Goal: Task Accomplishment & Management: Complete application form

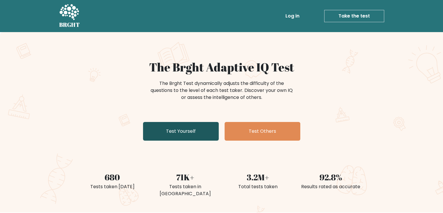
click at [184, 136] on link "Test Yourself" at bounding box center [181, 131] width 76 height 19
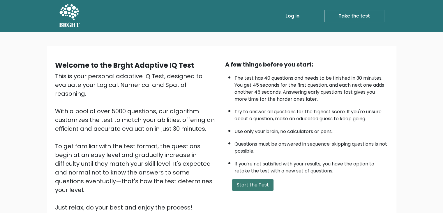
click at [252, 184] on button "Start the Test" at bounding box center [252, 185] width 41 height 12
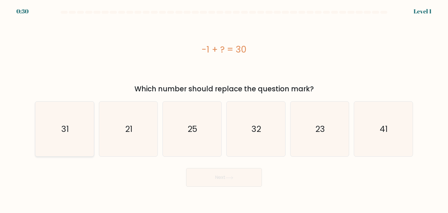
click at [64, 131] on text "31" at bounding box center [65, 129] width 8 height 12
click at [224, 109] on input "a. 31" at bounding box center [224, 107] width 0 height 3
radio input "true"
click at [206, 174] on button "Next" at bounding box center [224, 177] width 76 height 19
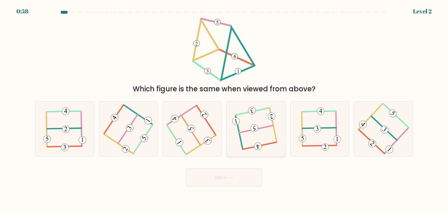
click at [254, 139] on icon at bounding box center [255, 129] width 43 height 44
click at [224, 109] on input "d." at bounding box center [224, 107] width 0 height 3
radio input "true"
click at [234, 182] on button "Next" at bounding box center [224, 177] width 76 height 19
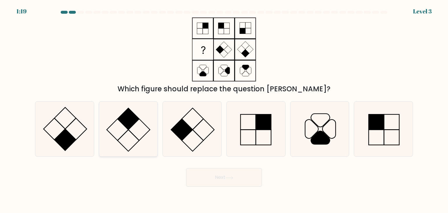
click at [113, 125] on icon at bounding box center [128, 128] width 55 height 55
click at [224, 109] on input "b." at bounding box center [224, 107] width 0 height 3
radio input "true"
click at [210, 175] on button "Next" at bounding box center [224, 177] width 76 height 19
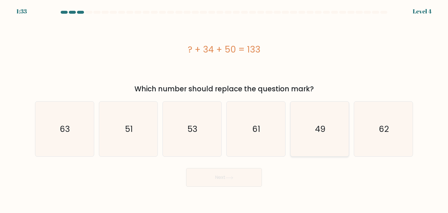
click at [326, 117] on icon "49" at bounding box center [319, 128] width 55 height 55
click at [224, 109] on input "e. 49" at bounding box center [224, 107] width 0 height 3
radio input "true"
click at [229, 174] on button "Next" at bounding box center [224, 177] width 76 height 19
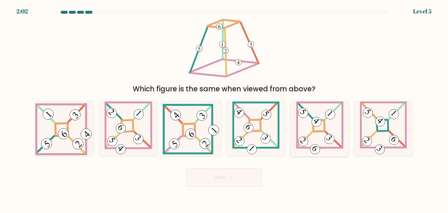
click at [310, 139] on icon at bounding box center [320, 128] width 48 height 55
click at [224, 109] on input "e." at bounding box center [224, 107] width 0 height 3
radio input "true"
click at [210, 178] on button "Next" at bounding box center [224, 177] width 76 height 19
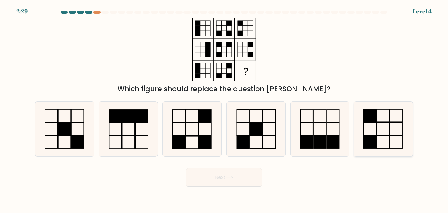
click at [393, 136] on rect at bounding box center [396, 142] width 13 height 13
click at [224, 109] on input "f." at bounding box center [224, 107] width 0 height 3
radio input "true"
click at [203, 181] on button "Next" at bounding box center [224, 177] width 76 height 19
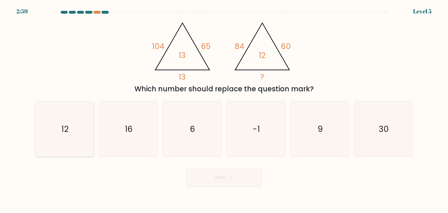
click at [75, 125] on icon "12" at bounding box center [64, 128] width 55 height 55
click at [224, 109] on input "a. 12" at bounding box center [224, 107] width 0 height 3
radio input "true"
click at [233, 185] on button "Next" at bounding box center [224, 177] width 76 height 19
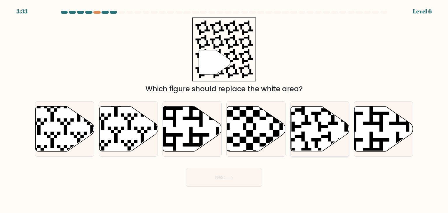
click at [314, 127] on icon at bounding box center [319, 128] width 59 height 45
click at [224, 109] on input "e." at bounding box center [224, 107] width 0 height 3
radio input "true"
click at [230, 173] on button "Next" at bounding box center [224, 177] width 76 height 19
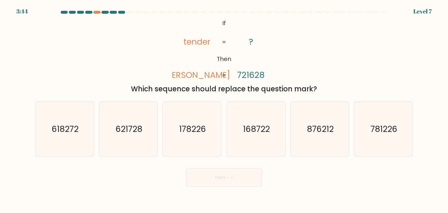
drag, startPoint x: 319, startPoint y: 89, endPoint x: 103, endPoint y: 90, distance: 216.0
click at [103, 90] on div "Which sequence should replace the question mark?" at bounding box center [223, 89] width 371 height 10
click at [103, 70] on div "@import url('https://fonts.googleapis.com/css?family=Abril+Fatface:400,100,100i…" at bounding box center [223, 55] width 385 height 77
click at [324, 124] on text "876212" at bounding box center [320, 129] width 27 height 12
click at [224, 109] on input "e. 876212" at bounding box center [224, 107] width 0 height 3
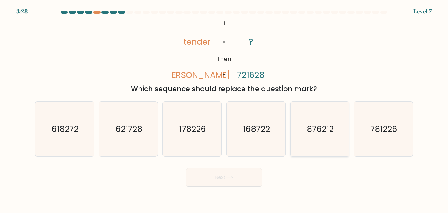
radio input "true"
click at [212, 180] on button "Next" at bounding box center [224, 177] width 76 height 19
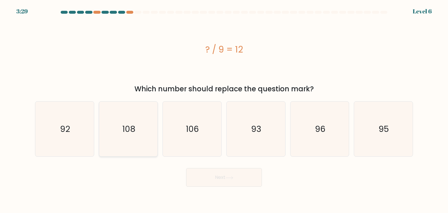
click at [113, 119] on icon "108" at bounding box center [128, 128] width 55 height 55
click at [224, 109] on input "b. 108" at bounding box center [224, 107] width 0 height 3
radio input "true"
click at [219, 176] on button "Next" at bounding box center [224, 177] width 76 height 19
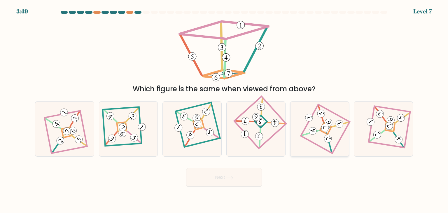
click at [331, 131] on icon at bounding box center [320, 129] width 38 height 44
click at [224, 109] on input "e." at bounding box center [224, 107] width 0 height 3
radio input "true"
click at [209, 171] on button "Next" at bounding box center [224, 177] width 76 height 19
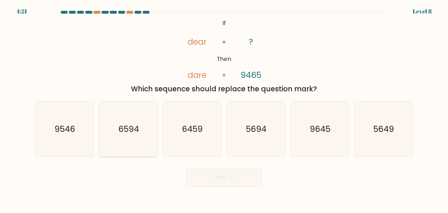
click at [112, 132] on icon "6594" at bounding box center [128, 128] width 55 height 55
click at [224, 109] on input "b. 6594" at bounding box center [224, 107] width 0 height 3
radio input "true"
click at [205, 180] on button "Next" at bounding box center [224, 177] width 76 height 19
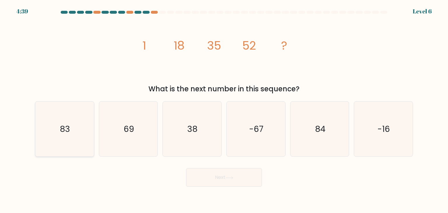
click at [50, 146] on icon "83" at bounding box center [64, 128] width 55 height 55
click at [224, 109] on input "a. 83" at bounding box center [224, 107] width 0 height 3
radio input "true"
click at [201, 169] on button "Next" at bounding box center [224, 177] width 76 height 19
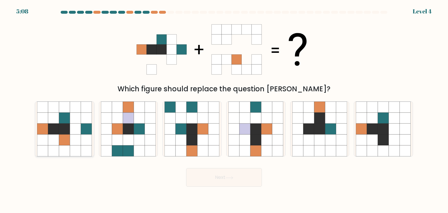
click at [55, 126] on icon at bounding box center [53, 128] width 11 height 11
click at [224, 109] on input "a." at bounding box center [224, 107] width 0 height 3
radio input "true"
click at [238, 175] on button "Next" at bounding box center [224, 177] width 76 height 19
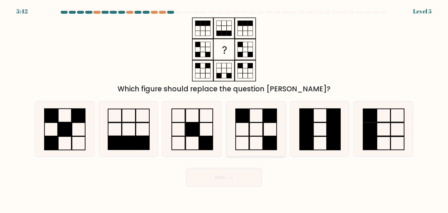
click at [258, 129] on icon at bounding box center [255, 128] width 55 height 55
click at [224, 109] on input "d." at bounding box center [224, 107] width 0 height 3
radio input "true"
click at [249, 185] on button "Next" at bounding box center [224, 177] width 76 height 19
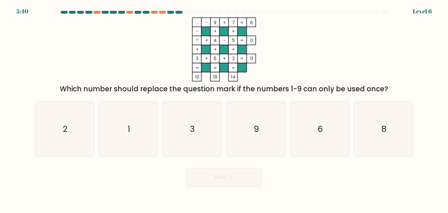
click at [237, 174] on button "Next" at bounding box center [224, 177] width 76 height 19
drag, startPoint x: 65, startPoint y: 86, endPoint x: 389, endPoint y: 91, distance: 323.9
click at [389, 91] on div "Which number should replace the question mark if the numbers 1-9 can only be us…" at bounding box center [223, 89] width 371 height 10
click at [162, 48] on icon "... - 9 + 7 6 - + + ? + 4 - 5 0 + + + 3 + 6 + 2 = 11 = = = = 10 19 14 =" at bounding box center [223, 49] width 175 height 64
click at [129, 129] on text "1" at bounding box center [128, 129] width 3 height 12
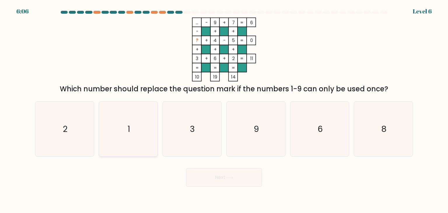
click at [224, 109] on input "b. 1" at bounding box center [224, 107] width 0 height 3
radio input "true"
click at [243, 178] on button "Next" at bounding box center [224, 177] width 76 height 19
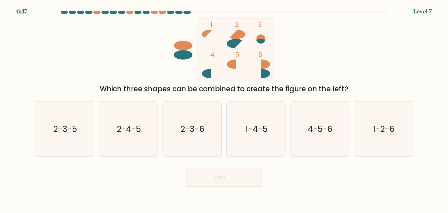
drag, startPoint x: 348, startPoint y: 88, endPoint x: 81, endPoint y: 92, distance: 267.0
click at [81, 92] on div "Which three shapes can be combined to create the figure on the left?" at bounding box center [223, 89] width 371 height 10
click at [88, 68] on div "1 2 3 4 5 6 Which three shapes can be combined to create the figure on the left?" at bounding box center [223, 55] width 385 height 77
click at [321, 136] on icon "4-5-6" at bounding box center [319, 128] width 55 height 55
click at [224, 109] on input "e. 4-5-6" at bounding box center [224, 107] width 0 height 3
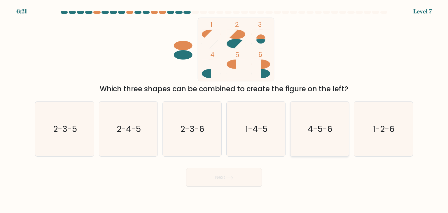
radio input "true"
click at [231, 175] on button "Next" at bounding box center [224, 177] width 76 height 19
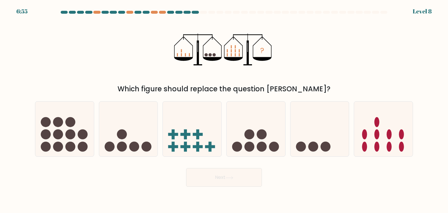
drag, startPoint x: 131, startPoint y: 89, endPoint x: 324, endPoint y: 87, distance: 193.6
click at [324, 87] on div "Which figure should replace the question mark?" at bounding box center [223, 89] width 371 height 10
click at [267, 132] on icon at bounding box center [255, 129] width 59 height 48
click at [224, 109] on input "d." at bounding box center [224, 107] width 0 height 3
radio input "true"
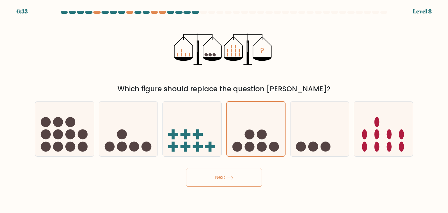
click at [232, 181] on button "Next" at bounding box center [224, 177] width 76 height 19
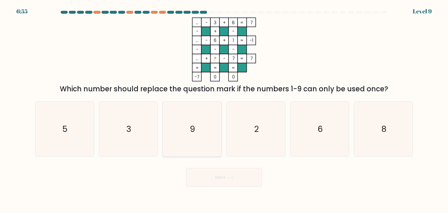
click at [186, 136] on icon "9" at bounding box center [191, 128] width 55 height 55
click at [224, 109] on input "c. 9" at bounding box center [224, 107] width 0 height 3
radio input "true"
click at [228, 181] on button "Next" at bounding box center [224, 177] width 76 height 19
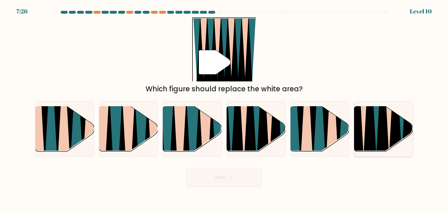
click at [396, 124] on icon at bounding box center [395, 106] width 13 height 117
click at [224, 109] on input "f." at bounding box center [224, 107] width 0 height 3
radio input "true"
click at [245, 176] on button "Next" at bounding box center [224, 177] width 76 height 19
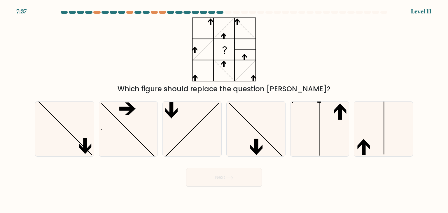
drag, startPoint x: 140, startPoint y: 88, endPoint x: 341, endPoint y: 88, distance: 201.1
click at [341, 88] on div "Which figure should replace the question mark?" at bounding box center [223, 89] width 371 height 10
click at [305, 130] on icon at bounding box center [319, 128] width 55 height 55
click at [224, 109] on input "e." at bounding box center [224, 107] width 0 height 3
radio input "true"
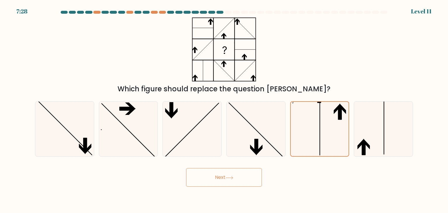
click at [240, 171] on button "Next" at bounding box center [224, 177] width 76 height 19
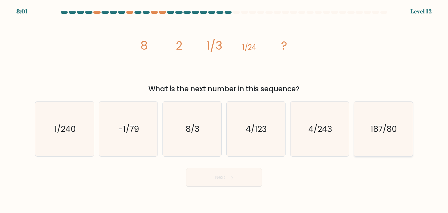
click at [395, 136] on icon "187/80" at bounding box center [383, 128] width 55 height 55
click at [224, 109] on input "f. 187/80" at bounding box center [224, 107] width 0 height 3
radio input "true"
click at [243, 175] on button "Next" at bounding box center [224, 177] width 76 height 19
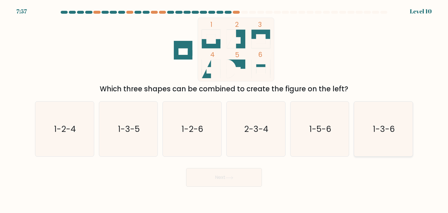
click at [391, 124] on text "1-3-6" at bounding box center [384, 129] width 22 height 12
click at [224, 109] on input "f. 1-3-6" at bounding box center [224, 107] width 0 height 3
radio input "true"
click at [206, 173] on button "Next" at bounding box center [224, 177] width 76 height 19
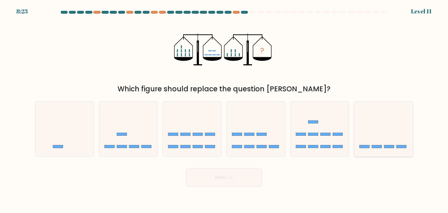
click at [377, 145] on rect at bounding box center [377, 146] width 10 height 3
click at [224, 109] on input "f." at bounding box center [224, 107] width 0 height 3
radio input "true"
click at [248, 171] on button "Next" at bounding box center [224, 177] width 76 height 19
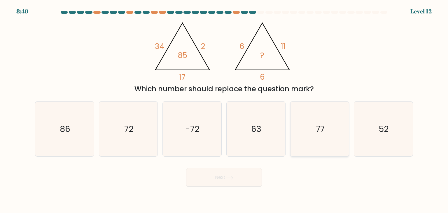
click at [309, 142] on icon "77" at bounding box center [319, 128] width 55 height 55
click at [224, 109] on input "e. 77" at bounding box center [224, 107] width 0 height 3
radio input "true"
click at [225, 182] on button "Next" at bounding box center [224, 177] width 76 height 19
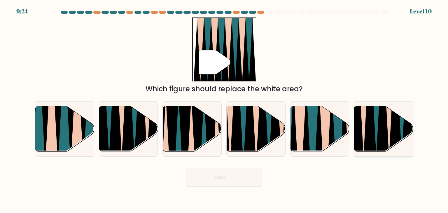
click at [369, 117] on icon at bounding box center [369, 106] width 13 height 117
click at [224, 109] on input "f." at bounding box center [224, 107] width 0 height 3
radio input "true"
click at [203, 175] on button "Next" at bounding box center [224, 177] width 76 height 19
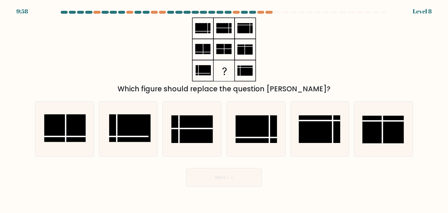
drag, startPoint x: 140, startPoint y: 89, endPoint x: 342, endPoint y: 92, distance: 202.0
click at [342, 92] on div "Which figure should replace the question mark?" at bounding box center [223, 89] width 371 height 10
click at [196, 126] on rect at bounding box center [191, 129] width 41 height 28
click at [224, 109] on input "c." at bounding box center [224, 107] width 0 height 3
radio input "true"
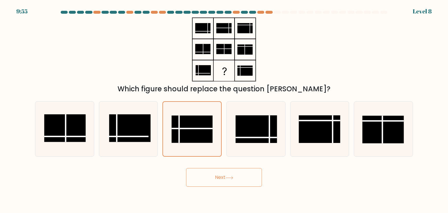
click at [221, 184] on button "Next" at bounding box center [224, 177] width 76 height 19
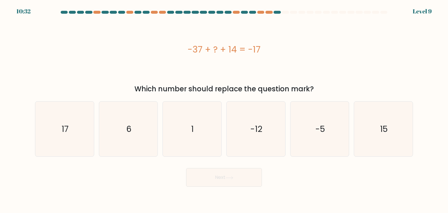
drag, startPoint x: 308, startPoint y: 106, endPoint x: 295, endPoint y: 32, distance: 75.2
click at [295, 32] on div "-37 + ? + 14 = -17" at bounding box center [224, 49] width 378 height 64
click at [127, 131] on text "6" at bounding box center [128, 129] width 5 height 12
click at [224, 109] on input "b. 6" at bounding box center [224, 107] width 0 height 3
radio input "true"
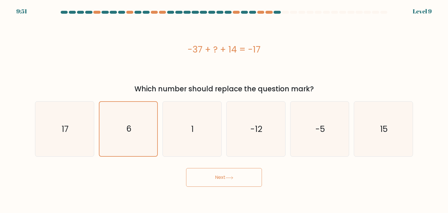
click at [227, 178] on icon at bounding box center [229, 177] width 8 height 3
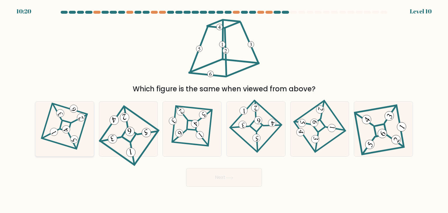
click at [58, 135] on icon at bounding box center [64, 129] width 38 height 44
click at [224, 109] on input "a." at bounding box center [224, 107] width 0 height 3
radio input "true"
click at [209, 173] on button "Next" at bounding box center [224, 177] width 76 height 19
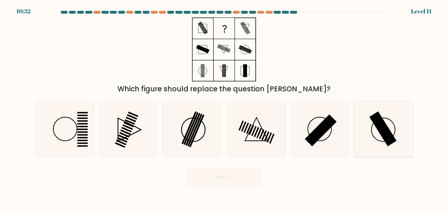
click at [399, 124] on icon at bounding box center [383, 128] width 55 height 55
click at [224, 109] on input "f." at bounding box center [224, 107] width 0 height 3
radio input "true"
click at [318, 120] on icon at bounding box center [319, 128] width 55 height 55
click at [224, 109] on input "e." at bounding box center [224, 107] width 0 height 3
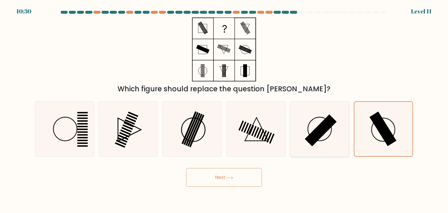
radio input "true"
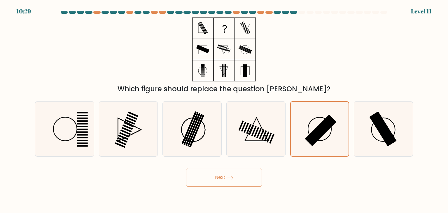
click at [241, 178] on button "Next" at bounding box center [224, 177] width 76 height 19
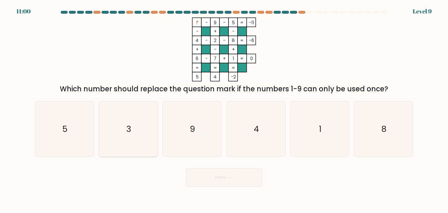
click at [141, 108] on icon "3" at bounding box center [128, 128] width 55 height 55
click at [224, 108] on input "b. 3" at bounding box center [224, 107] width 0 height 3
radio input "true"
click at [227, 174] on button "Next" at bounding box center [224, 177] width 76 height 19
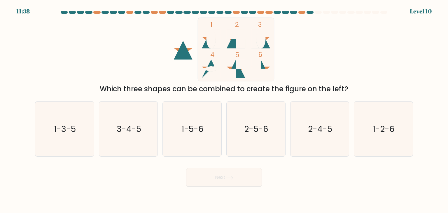
drag, startPoint x: 127, startPoint y: 92, endPoint x: 360, endPoint y: 84, distance: 233.6
click at [360, 84] on div "Which three shapes can be combined to create the figure on the left?" at bounding box center [223, 89] width 371 height 10
click at [109, 45] on div "1 2 3 4 5 6 Which three shapes can be combined to create the figure on the left?" at bounding box center [223, 55] width 385 height 77
click at [249, 128] on text "2-5-6" at bounding box center [256, 129] width 24 height 12
click at [224, 109] on input "d. 2-5-6" at bounding box center [224, 107] width 0 height 3
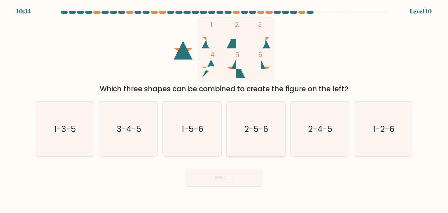
radio input "true"
click at [212, 174] on button "Next" at bounding box center [224, 177] width 76 height 19
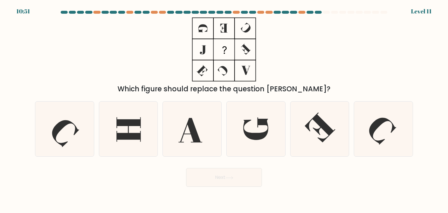
click at [94, 133] on div "a." at bounding box center [65, 128] width 64 height 55
click at [144, 128] on icon at bounding box center [128, 128] width 55 height 55
click at [224, 109] on input "b." at bounding box center [224, 107] width 0 height 3
radio input "true"
click at [210, 184] on button "Next" at bounding box center [224, 177] width 76 height 19
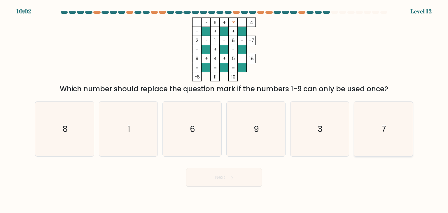
click at [386, 116] on icon "7" at bounding box center [383, 128] width 55 height 55
click at [224, 109] on input "f. 7" at bounding box center [224, 107] width 0 height 3
radio input "true"
click at [238, 173] on button "Next" at bounding box center [224, 177] width 76 height 19
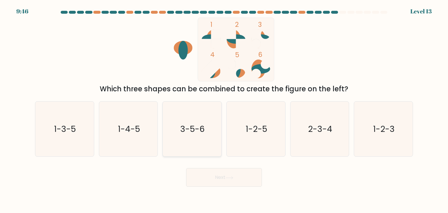
click at [176, 103] on icon "3-5-6" at bounding box center [191, 128] width 55 height 55
click at [224, 106] on input "c. 3-5-6" at bounding box center [224, 107] width 0 height 3
radio input "true"
click at [238, 178] on button "Next" at bounding box center [224, 177] width 76 height 19
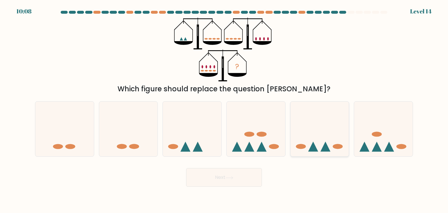
click at [307, 134] on icon at bounding box center [319, 129] width 59 height 48
click at [224, 109] on input "e." at bounding box center [224, 107] width 0 height 3
radio input "true"
click at [224, 178] on button "Next" at bounding box center [224, 177] width 76 height 19
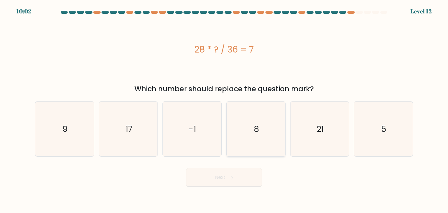
click at [244, 143] on icon "8" at bounding box center [255, 128] width 55 height 55
click at [224, 109] on input "d. 8" at bounding box center [224, 107] width 0 height 3
radio input "true"
click at [221, 172] on button "Next" at bounding box center [224, 177] width 76 height 19
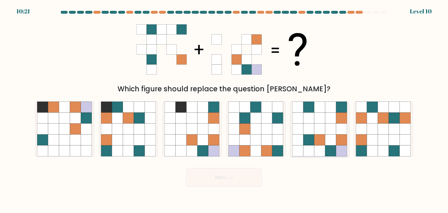
click at [321, 123] on icon at bounding box center [319, 118] width 11 height 11
click at [224, 109] on input "e." at bounding box center [224, 107] width 0 height 3
radio input "true"
click at [223, 178] on button "Next" at bounding box center [224, 177] width 76 height 19
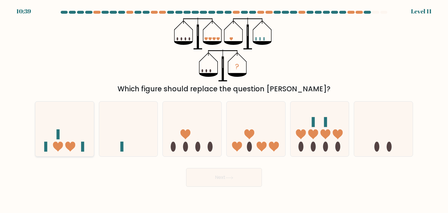
click at [76, 135] on icon at bounding box center [64, 129] width 59 height 48
click at [224, 109] on input "a." at bounding box center [224, 107] width 0 height 3
radio input "true"
click at [215, 178] on button "Next" at bounding box center [224, 177] width 76 height 19
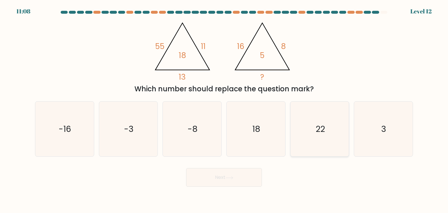
click at [297, 118] on icon "22" at bounding box center [319, 128] width 55 height 55
click at [224, 109] on input "e. 22" at bounding box center [224, 107] width 0 height 3
radio input "true"
click at [243, 178] on button "Next" at bounding box center [224, 177] width 76 height 19
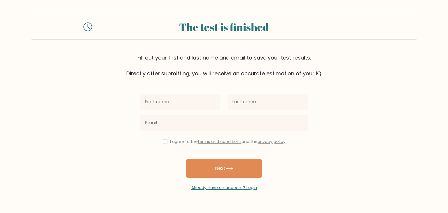
click at [182, 101] on input "text" at bounding box center [180, 102] width 80 height 16
type input "Emmarentia"
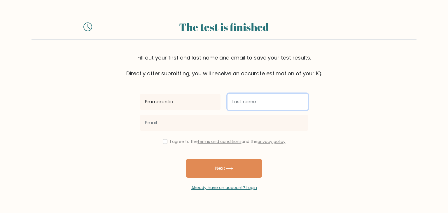
click at [242, 105] on input "text" at bounding box center [267, 102] width 80 height 16
type input "Snyman"
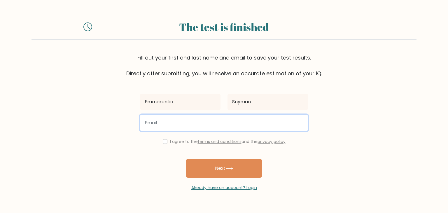
click at [225, 130] on input "email" at bounding box center [224, 123] width 168 height 16
type input "emmarentiasnyman@gmail.com"
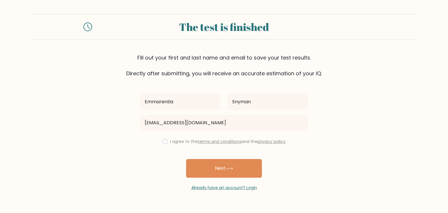
drag, startPoint x: 166, startPoint y: 143, endPoint x: 187, endPoint y: 157, distance: 25.2
click at [167, 143] on div "I agree to the terms and conditions and the privacy policy" at bounding box center [223, 141] width 175 height 7
click at [163, 142] on input "checkbox" at bounding box center [165, 141] width 5 height 5
checkbox input "true"
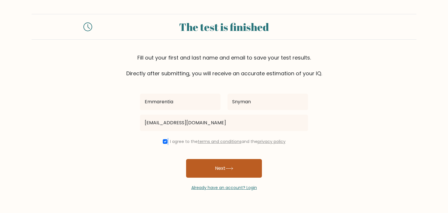
click at [208, 162] on button "Next" at bounding box center [224, 168] width 76 height 19
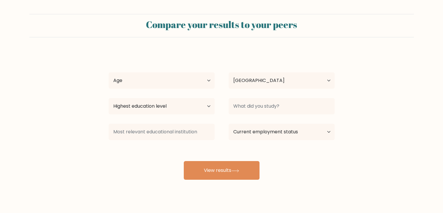
select select "ZA"
click at [190, 86] on select "Age Under 18 years old 18-24 years old 25-34 years old 35-44 years old 45-54 ye…" at bounding box center [162, 80] width 106 height 16
select select "18_24"
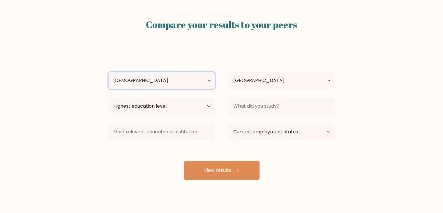
click at [109, 72] on select "Age Under 18 years old 18-24 years old 25-34 years old 35-44 years old 45-54 ye…" at bounding box center [162, 80] width 106 height 16
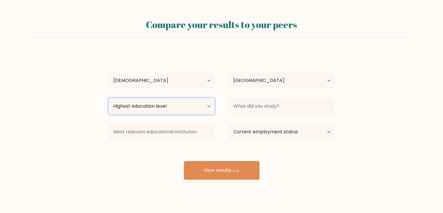
click at [166, 106] on select "Highest education level No schooling Primary Lower Secondary Upper Secondary Oc…" at bounding box center [162, 106] width 106 height 16
select select "primary"
click at [109, 98] on select "Highest education level No schooling Primary Lower Secondary Upper Secondary Oc…" at bounding box center [162, 106] width 106 height 16
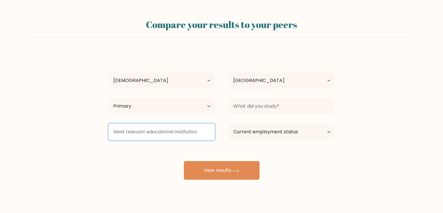
click at [196, 129] on input at bounding box center [162, 132] width 106 height 16
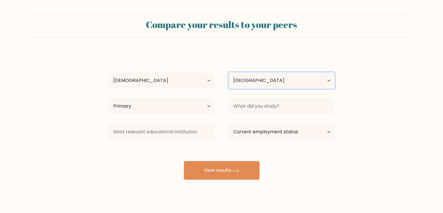
click at [247, 82] on select "Country Afghanistan Albania Algeria American Samoa Andorra Angola Anguilla Anta…" at bounding box center [282, 80] width 106 height 16
click at [231, 67] on div "Emmarentia Snyman Age Under 18 years old 18-24 years old 25-34 years old 35-44 …" at bounding box center [221, 115] width 233 height 128
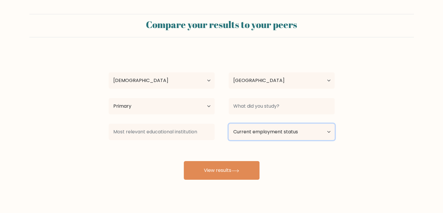
click at [252, 129] on select "Current employment status Employed Student Retired Other / prefer not to answer" at bounding box center [282, 132] width 106 height 16
select select "employed"
click at [229, 124] on select "Current employment status Employed Student Retired Other / prefer not to answer" at bounding box center [282, 132] width 106 height 16
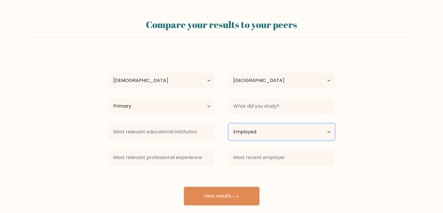
click at [250, 134] on select "Current employment status Employed Student Retired Other / prefer not to answer" at bounding box center [282, 132] width 106 height 16
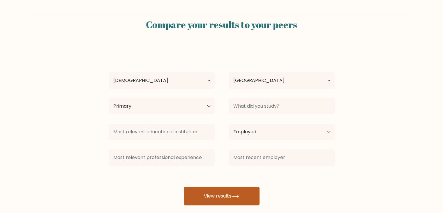
click at [210, 197] on button "View results" at bounding box center [222, 196] width 76 height 19
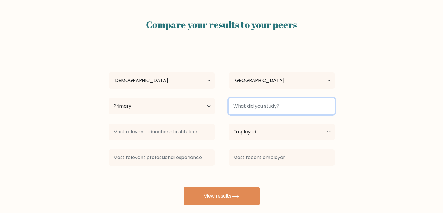
click at [250, 111] on input at bounding box center [282, 106] width 106 height 16
type input "O"
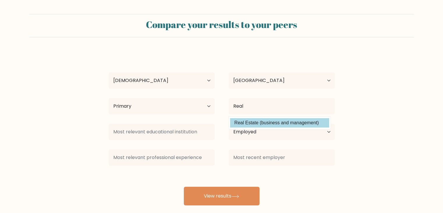
click at [279, 120] on option "Real Estate (business and management)" at bounding box center [279, 122] width 99 height 9
type input "Real Estate"
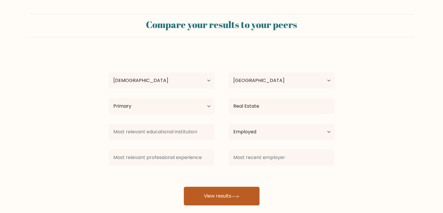
click at [240, 190] on button "View results" at bounding box center [222, 196] width 76 height 19
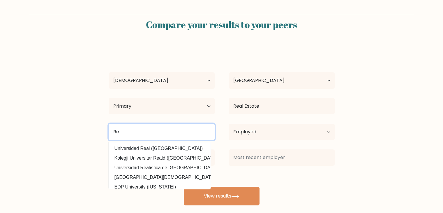
type input "R"
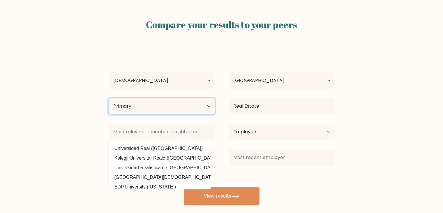
click at [185, 112] on select "Highest education level No schooling Primary Lower Secondary Upper Secondary Oc…" at bounding box center [162, 106] width 106 height 16
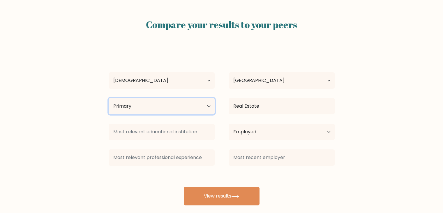
select select "no_schooling"
click at [109, 98] on select "Highest education level No schooling Primary Lower Secondary Upper Secondary Oc…" at bounding box center [162, 106] width 106 height 16
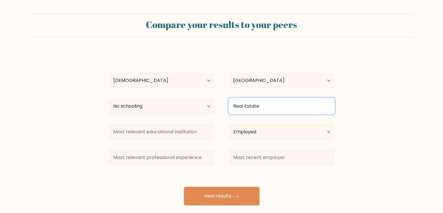
click at [284, 104] on input "Real Estate" at bounding box center [282, 106] width 106 height 16
drag, startPoint x: 222, startPoint y: 114, endPoint x: 201, endPoint y: 118, distance: 21.4
click at [201, 118] on div "Emmarentia Snyman Age Under 18 years old 18-24 years old 25-34 years old 35-44 …" at bounding box center [221, 128] width 233 height 154
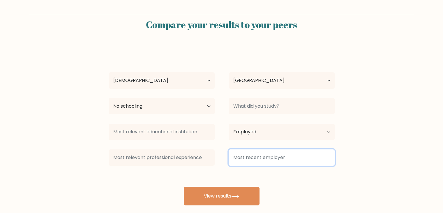
click at [303, 162] on input at bounding box center [282, 157] width 106 height 16
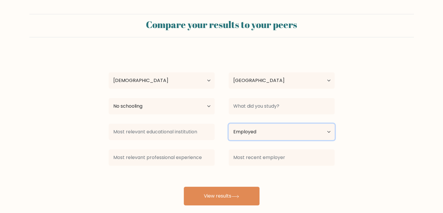
click at [267, 139] on select "Current employment status Employed Student Retired Other / prefer not to answer" at bounding box center [282, 132] width 106 height 16
select select "other"
click at [229, 124] on select "Current employment status Employed Student Retired Other / prefer not to answer" at bounding box center [282, 132] width 106 height 16
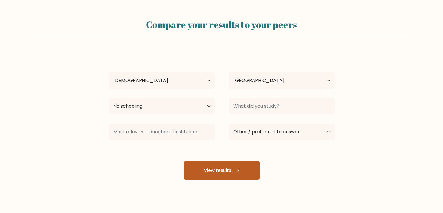
click at [221, 174] on button "View results" at bounding box center [222, 170] width 76 height 19
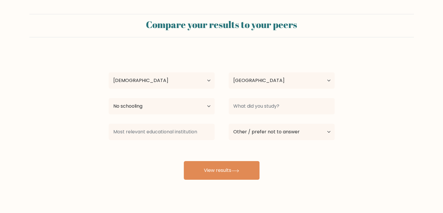
click at [175, 114] on div "Highest education level No schooling Primary Lower Secondary Upper Secondary Oc…" at bounding box center [162, 106] width 120 height 21
click at [174, 111] on select "Highest education level No schooling Primary Lower Secondary Upper Secondary Oc…" at bounding box center [162, 106] width 106 height 16
click at [109, 98] on select "Highest education level No schooling Primary Lower Secondary Upper Secondary Oc…" at bounding box center [162, 106] width 106 height 16
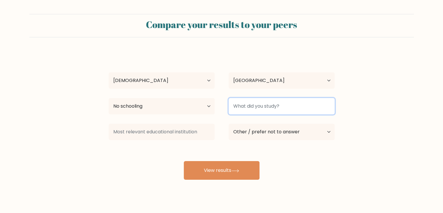
click at [253, 106] on input at bounding box center [282, 106] width 106 height 16
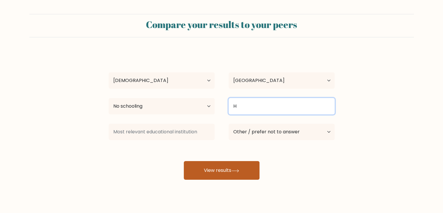
type input "H"
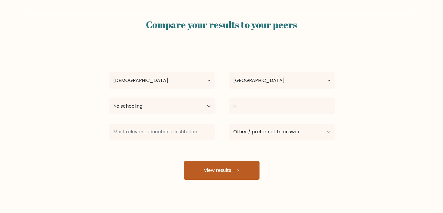
click at [232, 170] on button "View results" at bounding box center [222, 170] width 76 height 19
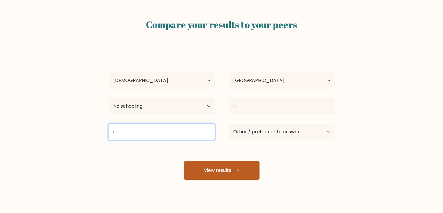
type input "i"
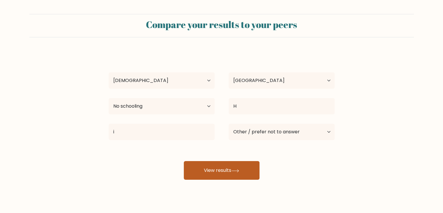
click at [220, 173] on button "View results" at bounding box center [222, 170] width 76 height 19
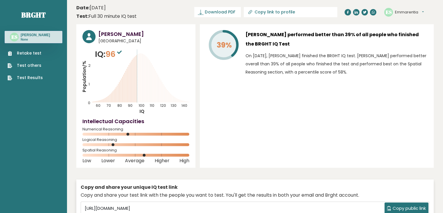
drag, startPoint x: 243, startPoint y: 63, endPoint x: 387, endPoint y: 73, distance: 145.0
click at [387, 73] on div "39% Emmarentia Snyman performed better than 39% of all people who finished the …" at bounding box center [317, 54] width 222 height 49
click at [235, 13] on span "Download PDF" at bounding box center [220, 12] width 30 height 6
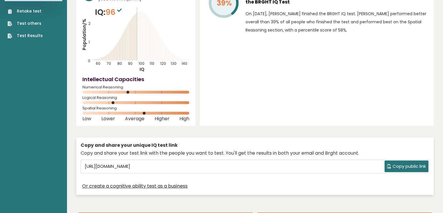
scroll to position [58, 0]
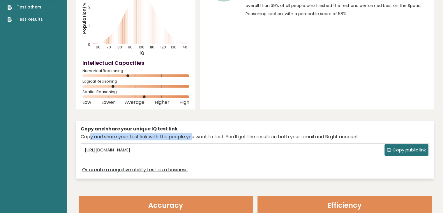
drag, startPoint x: 88, startPoint y: 139, endPoint x: 207, endPoint y: 136, distance: 118.7
click at [190, 137] on div "Copy and share your test link with the people you want to test. You'll get the …" at bounding box center [255, 136] width 349 height 7
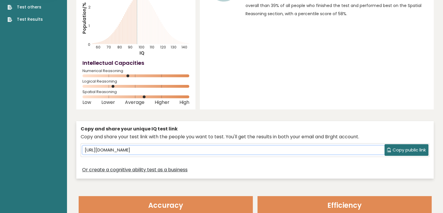
click at [382, 150] on input "https://brght.org/share/1uod1pro/?brght-intelligence-test" at bounding box center [233, 149] width 302 height 9
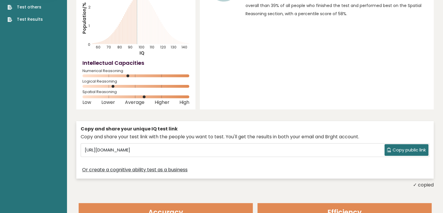
click at [393, 150] on span "Copy public link" at bounding box center [409, 150] width 33 height 7
click at [273, 117] on div "Emmarentia Snyman South Africa IQ: 96 Population/% IQ 0 1 2 60 70 80 90 100 110…" at bounding box center [255, 77] width 358 height 222
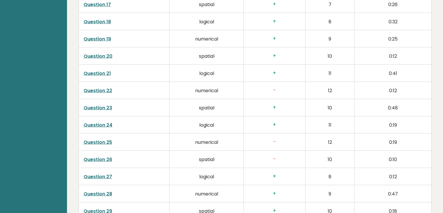
scroll to position [1312, 0]
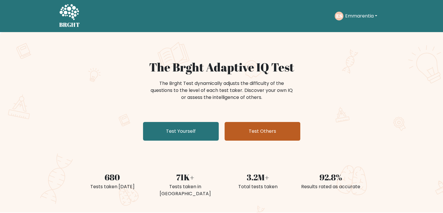
click at [259, 129] on link "Test Others" at bounding box center [263, 131] width 76 height 19
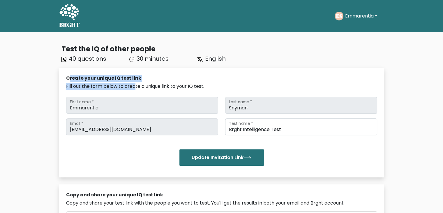
drag, startPoint x: 70, startPoint y: 78, endPoint x: 114, endPoint y: 53, distance: 50.2
click at [131, 82] on div "Create your unique IQ test link Fill out the form below to create a unique link…" at bounding box center [221, 121] width 311 height 93
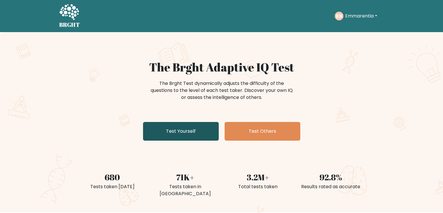
click at [194, 131] on link "Test Yourself" at bounding box center [181, 131] width 76 height 19
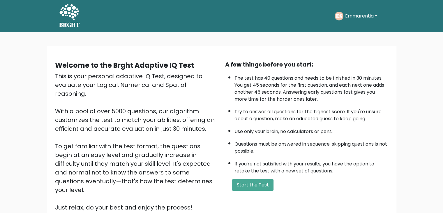
click at [371, 15] on button "Emmarentia" at bounding box center [362, 16] width 36 height 8
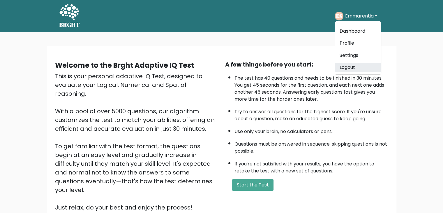
click at [355, 64] on link "Logout" at bounding box center [358, 67] width 46 height 9
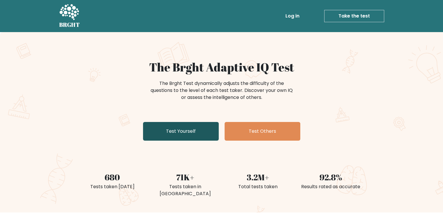
click at [166, 132] on link "Test Yourself" at bounding box center [181, 131] width 76 height 19
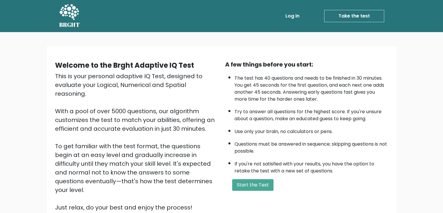
click at [261, 193] on div "A few things before you start: The test has 40 questions and needs to be finish…" at bounding box center [307, 136] width 170 height 152
click at [259, 185] on button "Start the Test" at bounding box center [252, 185] width 41 height 12
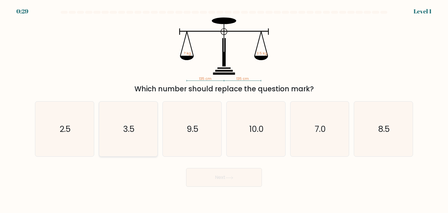
click at [129, 130] on text "3.5" at bounding box center [128, 129] width 11 height 12
click at [224, 109] on input "b. 3.5" at bounding box center [224, 107] width 0 height 3
radio input "true"
click at [209, 182] on button "Next" at bounding box center [224, 177] width 76 height 19
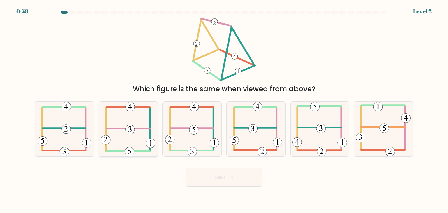
click at [127, 131] on 352 at bounding box center [130, 129] width 9 height 9
click at [224, 109] on input "b." at bounding box center [224, 107] width 0 height 3
radio input "true"
click at [215, 175] on button "Next" at bounding box center [224, 177] width 76 height 19
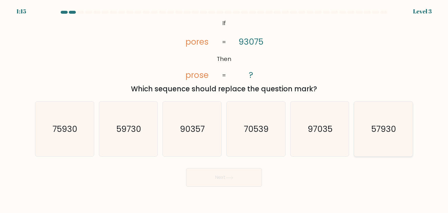
click at [386, 131] on text "57930" at bounding box center [383, 129] width 25 height 12
click at [224, 109] on input "f. 57930" at bounding box center [224, 107] width 0 height 3
radio input "true"
click at [215, 175] on button "Next" at bounding box center [224, 177] width 76 height 19
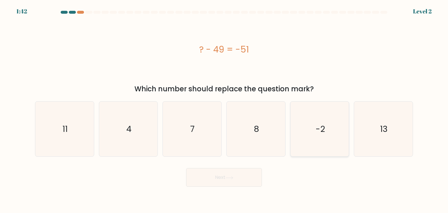
click at [322, 125] on text "-2" at bounding box center [319, 129] width 9 height 12
click at [224, 109] on input "e. -2" at bounding box center [224, 107] width 0 height 3
radio input "true"
click at [221, 176] on button "Next" at bounding box center [224, 177] width 76 height 19
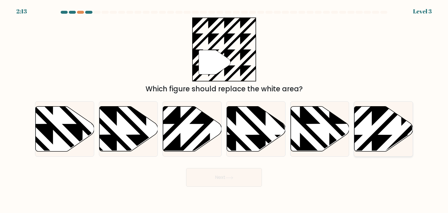
click at [375, 126] on icon at bounding box center [383, 128] width 59 height 45
click at [224, 109] on input "f." at bounding box center [224, 107] width 0 height 3
radio input "true"
click at [224, 184] on button "Next" at bounding box center [224, 177] width 76 height 19
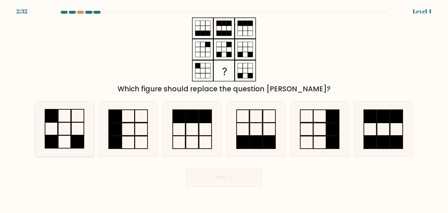
click at [62, 137] on icon at bounding box center [64, 128] width 55 height 55
click at [224, 109] on input "a." at bounding box center [224, 107] width 0 height 3
radio input "true"
click at [209, 170] on button "Next" at bounding box center [224, 177] width 76 height 19
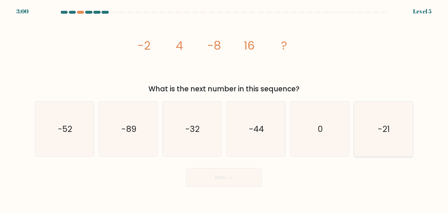
click at [382, 136] on icon "-21" at bounding box center [383, 128] width 55 height 55
click at [224, 109] on input "f. -21" at bounding box center [224, 107] width 0 height 3
radio input "true"
click at [220, 173] on button "Next" at bounding box center [224, 177] width 76 height 19
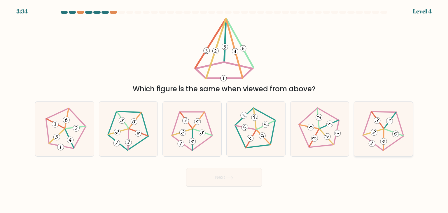
click at [376, 135] on icon at bounding box center [383, 129] width 44 height 44
click at [224, 109] on input "f." at bounding box center [224, 107] width 0 height 3
radio input "true"
click at [230, 176] on icon at bounding box center [229, 177] width 8 height 3
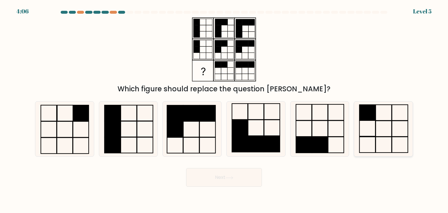
click at [366, 114] on rect at bounding box center [367, 113] width 16 height 16
click at [224, 109] on input "f." at bounding box center [224, 107] width 0 height 3
radio input "true"
click at [215, 179] on button "Next" at bounding box center [224, 177] width 76 height 19
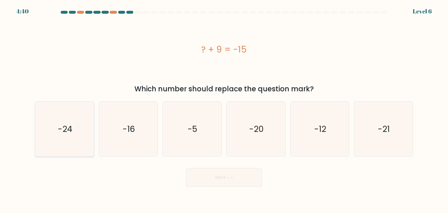
click at [64, 131] on text "-24" at bounding box center [65, 129] width 15 height 12
click at [224, 109] on input "a. -24" at bounding box center [224, 107] width 0 height 3
radio input "true"
click at [231, 175] on button "Next" at bounding box center [224, 177] width 76 height 19
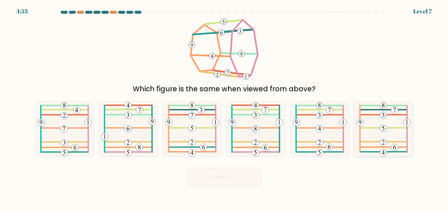
click at [391, 108] on 696 at bounding box center [394, 109] width 7 height 7
click at [224, 108] on input "f." at bounding box center [224, 107] width 0 height 3
radio input "true"
click at [222, 180] on button "Next" at bounding box center [224, 177] width 76 height 19
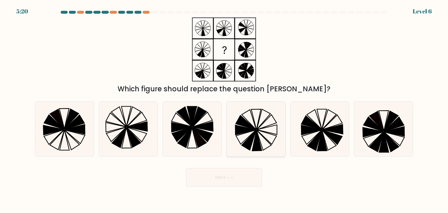
click at [256, 133] on icon at bounding box center [257, 140] width 10 height 21
click at [224, 109] on input "d." at bounding box center [224, 107] width 0 height 3
radio input "true"
click at [225, 176] on button "Next" at bounding box center [224, 177] width 76 height 19
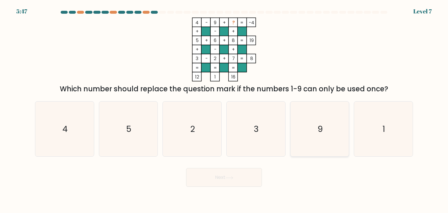
click at [331, 126] on icon "9" at bounding box center [319, 128] width 55 height 55
click at [224, 109] on input "e. 9" at bounding box center [224, 107] width 0 height 3
radio input "true"
click at [242, 179] on button "Next" at bounding box center [224, 177] width 76 height 19
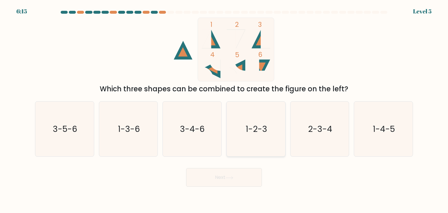
click at [254, 127] on text "1-2-3" at bounding box center [256, 129] width 22 height 12
click at [224, 109] on input "d. 1-2-3" at bounding box center [224, 107] width 0 height 3
radio input "true"
click at [236, 179] on button "Next" at bounding box center [224, 177] width 76 height 19
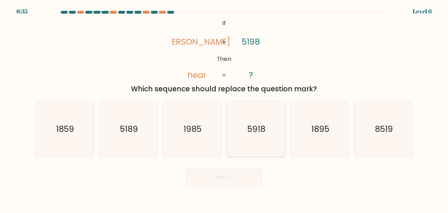
click at [250, 131] on text "5918" at bounding box center [256, 129] width 18 height 12
click at [224, 109] on input "d. 5918" at bounding box center [224, 107] width 0 height 3
radio input "true"
click at [188, 133] on text "1985" at bounding box center [193, 129] width 18 height 12
click at [224, 109] on input "c. 1985" at bounding box center [224, 107] width 0 height 3
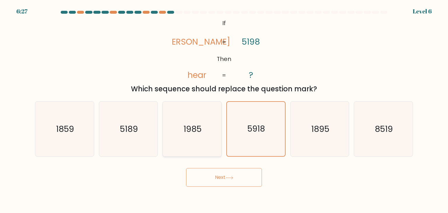
radio input "true"
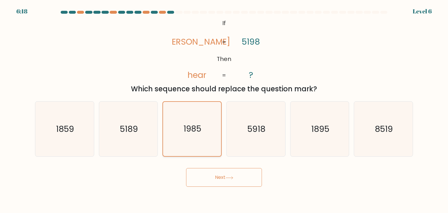
click at [188, 133] on text "1985" at bounding box center [193, 128] width 18 height 11
click at [224, 109] on input "c. 1985" at bounding box center [224, 107] width 0 height 3
click at [214, 176] on button "Next" at bounding box center [224, 177] width 76 height 19
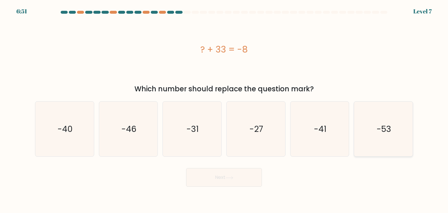
click at [378, 127] on text "-53" at bounding box center [383, 129] width 15 height 12
click at [224, 109] on input "f. -53" at bounding box center [224, 107] width 0 height 3
radio input "true"
click at [250, 172] on button "Next" at bounding box center [224, 177] width 76 height 19
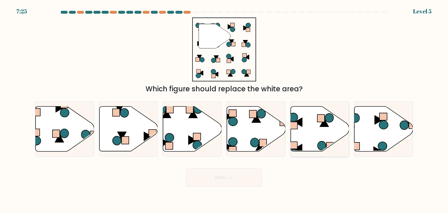
click at [324, 129] on icon at bounding box center [319, 128] width 59 height 45
click at [224, 109] on input "e." at bounding box center [224, 107] width 0 height 3
radio input "true"
click at [178, 126] on icon at bounding box center [192, 128] width 59 height 45
click at [224, 109] on input "c." at bounding box center [224, 107] width 0 height 3
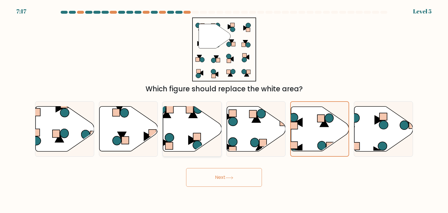
radio input "true"
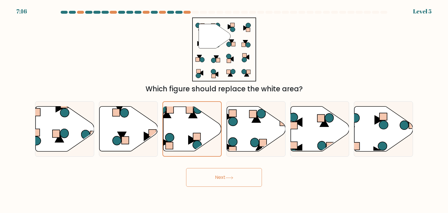
click at [230, 181] on button "Next" at bounding box center [224, 177] width 76 height 19
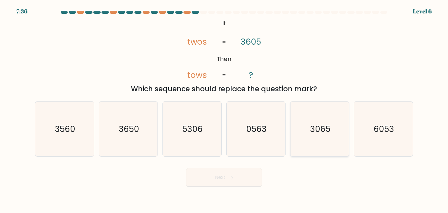
click at [325, 135] on icon "3065" at bounding box center [319, 128] width 55 height 55
click at [224, 109] on input "e. 3065" at bounding box center [224, 107] width 0 height 3
radio input "true"
click at [227, 176] on icon at bounding box center [229, 177] width 8 height 3
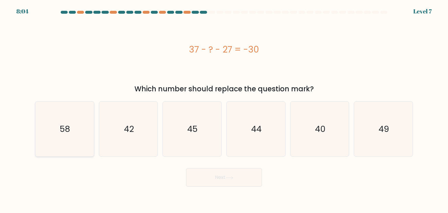
click at [71, 130] on icon "58" at bounding box center [64, 128] width 55 height 55
click at [224, 109] on input "a. 58" at bounding box center [224, 107] width 0 height 3
radio input "true"
click at [313, 137] on icon "40" at bounding box center [319, 128] width 55 height 55
click at [224, 109] on input "e. 40" at bounding box center [224, 107] width 0 height 3
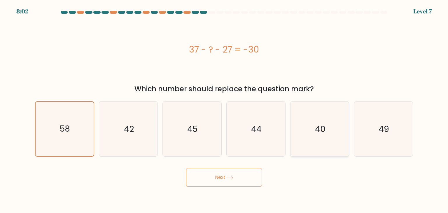
radio input "true"
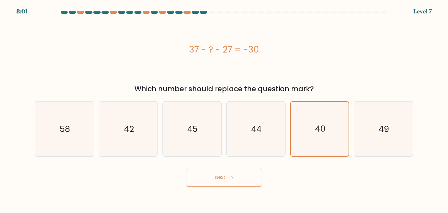
click at [239, 172] on button "Next" at bounding box center [224, 177] width 76 height 19
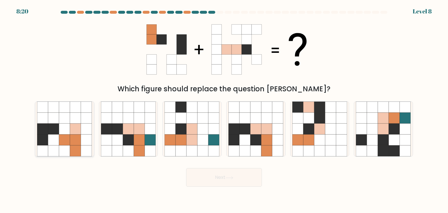
click at [58, 123] on icon at bounding box center [53, 118] width 11 height 11
click at [224, 109] on input "a." at bounding box center [224, 107] width 0 height 3
radio input "true"
click at [232, 174] on button "Next" at bounding box center [224, 177] width 76 height 19
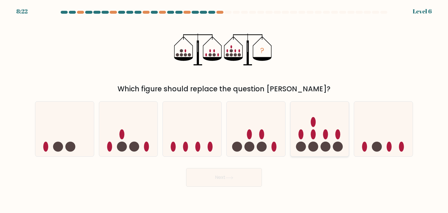
click at [315, 141] on icon at bounding box center [319, 129] width 59 height 48
click at [224, 109] on input "e." at bounding box center [224, 107] width 0 height 3
radio input "true"
click at [212, 176] on button "Next" at bounding box center [224, 177] width 76 height 19
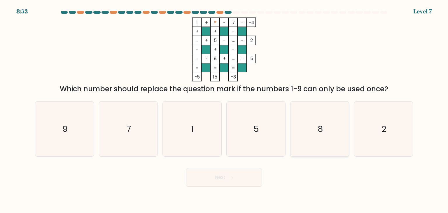
click at [318, 134] on text "8" at bounding box center [319, 129] width 5 height 12
click at [224, 109] on input "e. 8" at bounding box center [224, 107] width 0 height 3
radio input "true"
click at [205, 172] on button "Next" at bounding box center [224, 177] width 76 height 19
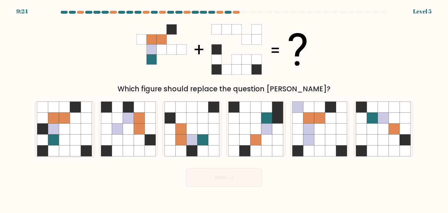
click at [54, 131] on icon at bounding box center [53, 128] width 11 height 11
click at [224, 109] on input "a." at bounding box center [224, 107] width 0 height 3
radio input "true"
click at [214, 177] on button "Next" at bounding box center [224, 177] width 76 height 19
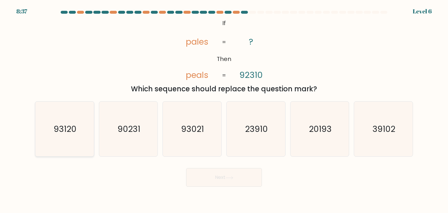
click at [70, 133] on text "93120" at bounding box center [65, 129] width 23 height 12
click at [224, 109] on input "a. 93120" at bounding box center [224, 107] width 0 height 3
radio input "true"
click at [210, 179] on button "Next" at bounding box center [224, 177] width 76 height 19
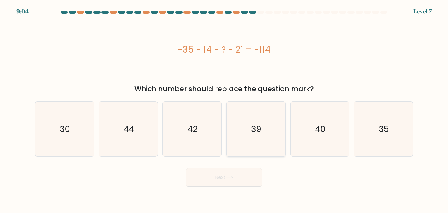
click at [261, 129] on text "39" at bounding box center [256, 129] width 10 height 12
click at [224, 109] on input "d. 39" at bounding box center [224, 107] width 0 height 3
radio input "true"
click at [232, 177] on icon at bounding box center [229, 177] width 8 height 3
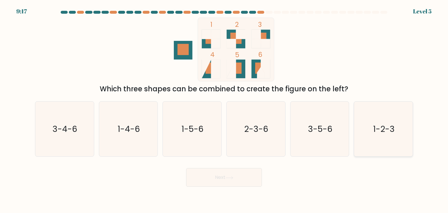
click at [379, 129] on text "1-2-3" at bounding box center [384, 129] width 22 height 12
click at [224, 109] on input "f. 1-2-3" at bounding box center [224, 107] width 0 height 3
radio input "true"
click at [224, 179] on button "Next" at bounding box center [224, 177] width 76 height 19
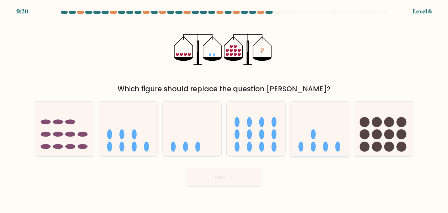
click at [316, 146] on icon at bounding box center [319, 129] width 59 height 48
click at [224, 109] on input "e." at bounding box center [224, 107] width 0 height 3
radio input "true"
click at [231, 169] on button "Next" at bounding box center [224, 177] width 76 height 19
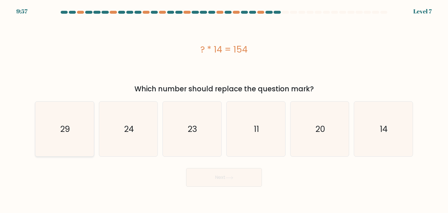
click at [75, 128] on icon "29" at bounding box center [64, 128] width 55 height 55
click at [224, 109] on input "a. 29" at bounding box center [224, 107] width 0 height 3
radio input "true"
click at [224, 178] on button "Next" at bounding box center [224, 177] width 76 height 19
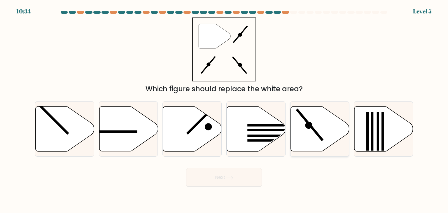
click at [314, 127] on icon at bounding box center [319, 128] width 59 height 45
click at [224, 109] on input "e." at bounding box center [224, 107] width 0 height 3
radio input "true"
click at [214, 174] on button "Next" at bounding box center [224, 177] width 76 height 19
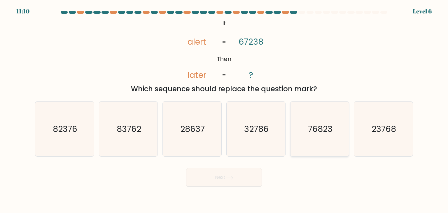
click at [312, 133] on text "76823" at bounding box center [320, 129] width 24 height 12
click at [224, 109] on input "e. 76823" at bounding box center [224, 107] width 0 height 3
radio input "true"
click at [244, 181] on button "Next" at bounding box center [224, 177] width 76 height 19
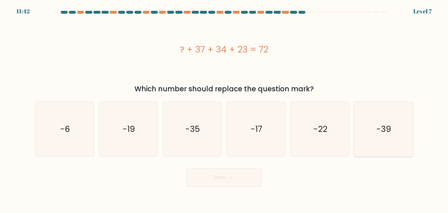
click at [383, 138] on icon "-39" at bounding box center [383, 128] width 55 height 55
click at [224, 109] on input "f. -39" at bounding box center [224, 107] width 0 height 3
radio input "true"
click at [214, 176] on button "Next" at bounding box center [224, 177] width 76 height 19
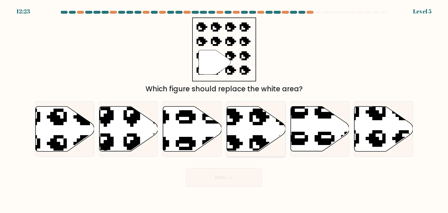
click at [250, 131] on icon at bounding box center [256, 128] width 59 height 45
click at [224, 109] on input "d." at bounding box center [224, 107] width 0 height 3
radio input "true"
click at [231, 180] on button "Next" at bounding box center [224, 177] width 76 height 19
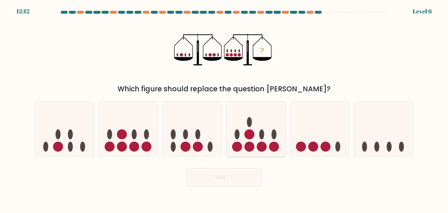
click at [260, 141] on icon at bounding box center [255, 129] width 59 height 48
click at [224, 109] on input "d." at bounding box center [224, 107] width 0 height 3
radio input "true"
click at [239, 175] on button "Next" at bounding box center [224, 177] width 76 height 19
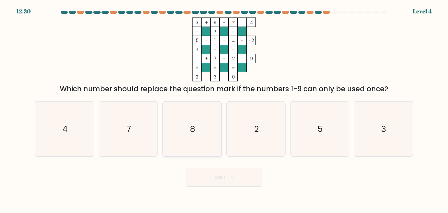
click at [196, 134] on icon "8" at bounding box center [191, 128] width 55 height 55
click at [224, 109] on input "c. 8" at bounding box center [224, 107] width 0 height 3
radio input "true"
click at [218, 178] on button "Next" at bounding box center [224, 177] width 76 height 19
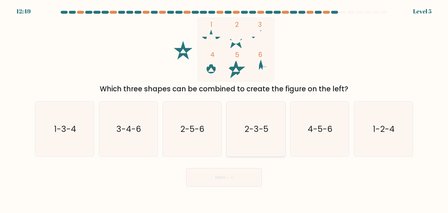
click at [258, 136] on icon "2-3-5" at bounding box center [255, 128] width 55 height 55
click at [224, 109] on input "d. 2-3-5" at bounding box center [224, 107] width 0 height 3
radio input "true"
click at [218, 179] on button "Next" at bounding box center [224, 177] width 76 height 19
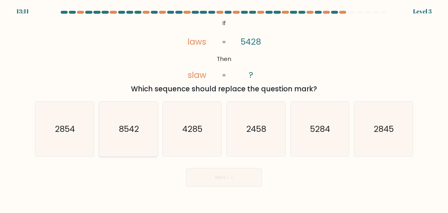
click at [138, 132] on text "8542" at bounding box center [129, 129] width 20 height 12
click at [224, 109] on input "b. 8542" at bounding box center [224, 107] width 0 height 3
radio input "true"
click at [224, 172] on button "Next" at bounding box center [224, 177] width 76 height 19
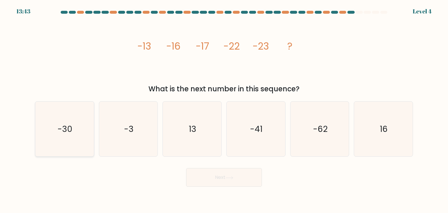
click at [62, 131] on text "-30" at bounding box center [65, 129] width 15 height 12
click at [224, 109] on input "a. -30" at bounding box center [224, 107] width 0 height 3
radio input "true"
click at [245, 181] on button "Next" at bounding box center [224, 177] width 76 height 19
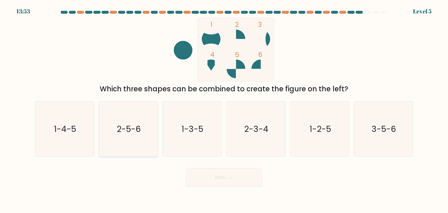
click at [130, 136] on icon "2-5-6" at bounding box center [128, 128] width 55 height 55
click at [224, 109] on input "b. 2-5-6" at bounding box center [224, 107] width 0 height 3
radio input "true"
click at [215, 180] on button "Next" at bounding box center [224, 177] width 76 height 19
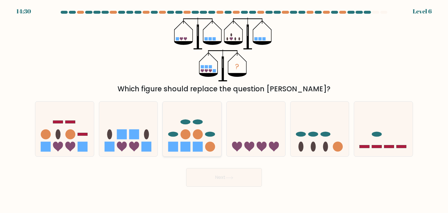
click at [186, 140] on icon at bounding box center [192, 129] width 59 height 48
click at [224, 109] on input "c." at bounding box center [224, 107] width 0 height 3
radio input "true"
click at [222, 187] on body "14:29 Level 6" at bounding box center [224, 106] width 448 height 213
click at [121, 137] on rect at bounding box center [122, 134] width 10 height 10
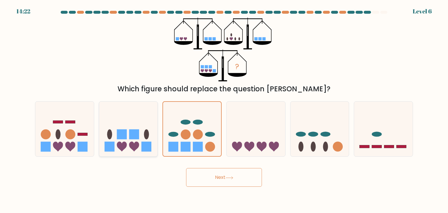
click at [224, 109] on input "b." at bounding box center [224, 107] width 0 height 3
radio input "true"
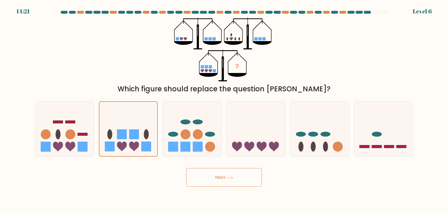
click at [247, 176] on button "Next" at bounding box center [224, 177] width 76 height 19
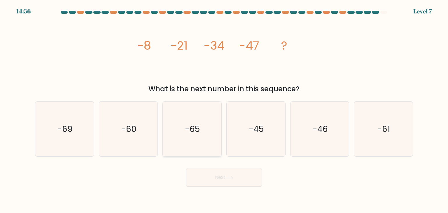
click at [191, 134] on text "-65" at bounding box center [192, 129] width 15 height 12
click at [224, 109] on input "c. -65" at bounding box center [224, 107] width 0 height 3
radio input "true"
click at [212, 180] on button "Next" at bounding box center [224, 177] width 76 height 19
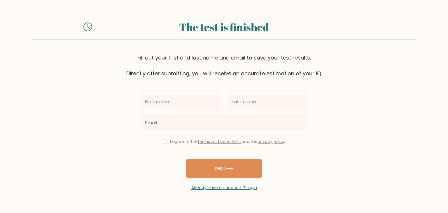
click at [182, 103] on input "text" at bounding box center [180, 102] width 80 height 16
type input "Dean"
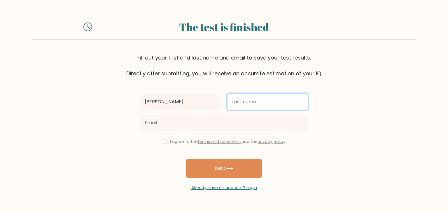
click at [256, 100] on input "text" at bounding box center [267, 102] width 80 height 16
type input "Thurtell"
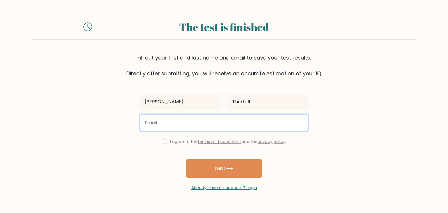
click at [198, 122] on input "email" at bounding box center [224, 123] width 168 height 16
type input "deanthurtell2@gmail.com"
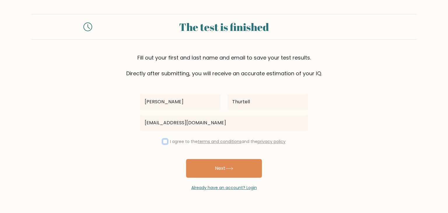
click at [164, 141] on input "checkbox" at bounding box center [165, 141] width 5 height 5
checkbox input "true"
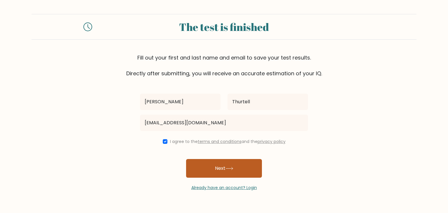
click at [204, 165] on button "Next" at bounding box center [224, 168] width 76 height 19
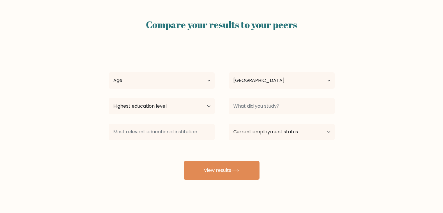
select select "ZA"
click at [186, 80] on select "Age Under [DEMOGRAPHIC_DATA] [DEMOGRAPHIC_DATA] [DEMOGRAPHIC_DATA] [DEMOGRAPHIC…" at bounding box center [162, 80] width 106 height 16
select select "18_24"
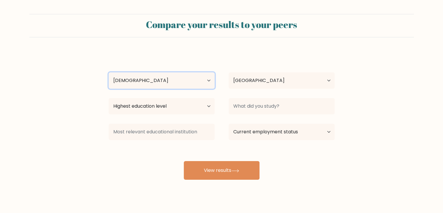
click at [109, 72] on select "Age Under [DEMOGRAPHIC_DATA] [DEMOGRAPHIC_DATA] [DEMOGRAPHIC_DATA] [DEMOGRAPHIC…" at bounding box center [162, 80] width 106 height 16
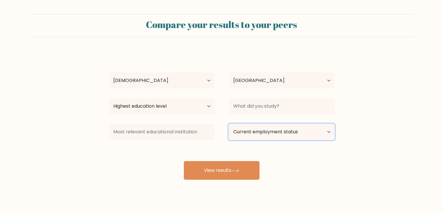
click at [258, 131] on select "Current employment status Employed Student Retired Other / prefer not to answer" at bounding box center [282, 132] width 106 height 16
select select "other"
click at [229, 124] on select "Current employment status Employed Student Retired Other / prefer not to answer" at bounding box center [282, 132] width 106 height 16
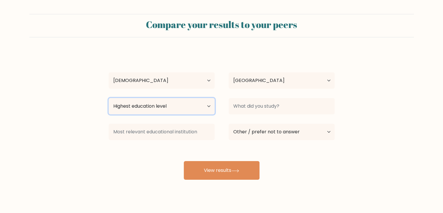
click at [179, 103] on select "Highest education level No schooling Primary Lower Secondary Upper Secondary Oc…" at bounding box center [162, 106] width 106 height 16
select select "no_schooling"
click at [109, 98] on select "Highest education level No schooling Primary Lower Secondary Upper Secondary Oc…" at bounding box center [162, 106] width 106 height 16
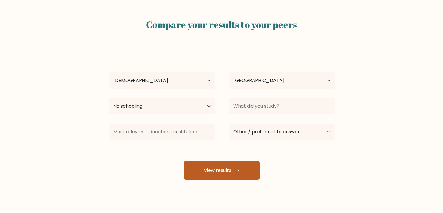
click at [205, 166] on button "View results" at bounding box center [222, 170] width 76 height 19
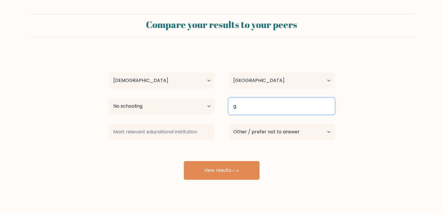
type input "g"
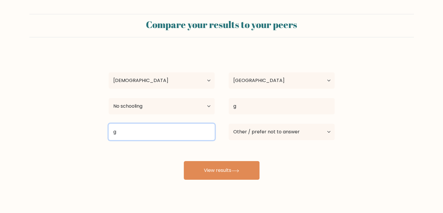
click at [149, 134] on input "g" at bounding box center [162, 132] width 106 height 16
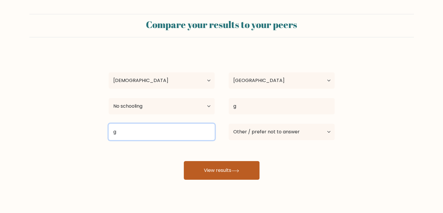
type input "g"
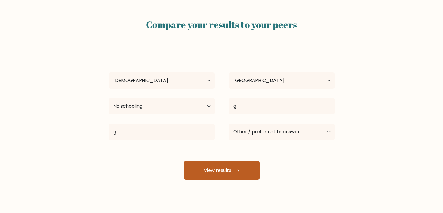
click at [206, 167] on button "View results" at bounding box center [222, 170] width 76 height 19
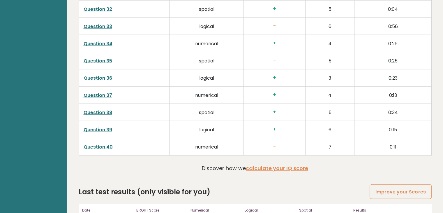
scroll to position [1489, 0]
